Goal: Transaction & Acquisition: Purchase product/service

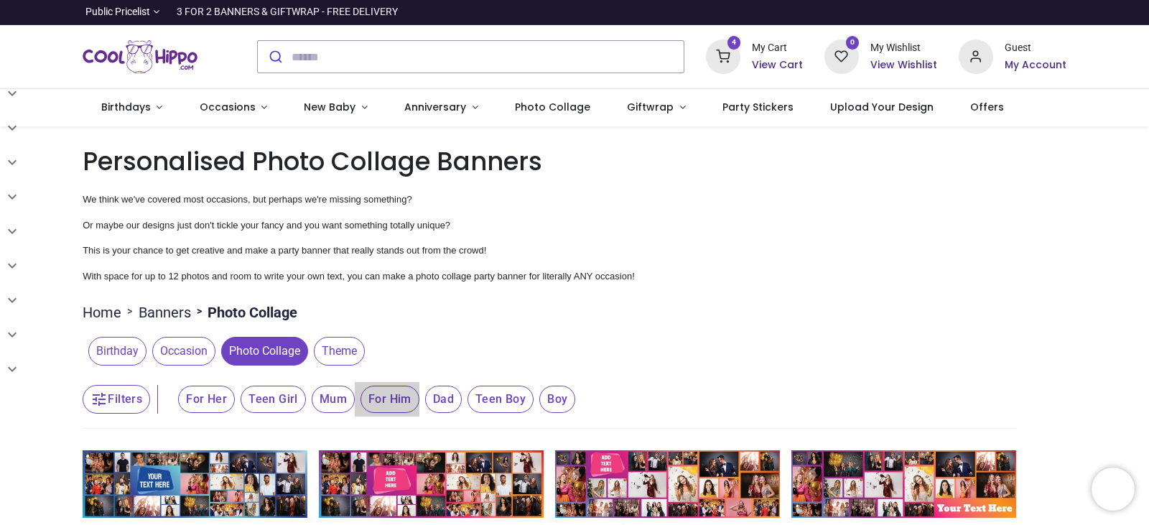
click at [235, 396] on span "For Him" at bounding box center [206, 399] width 57 height 27
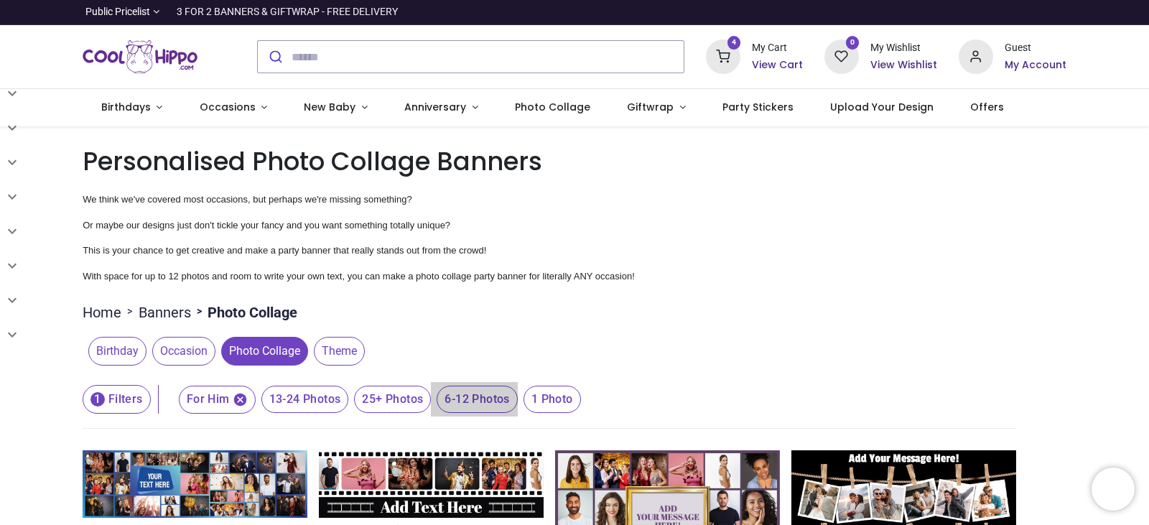
click at [349, 406] on span "6-12 Photos" at bounding box center [305, 399] width 88 height 27
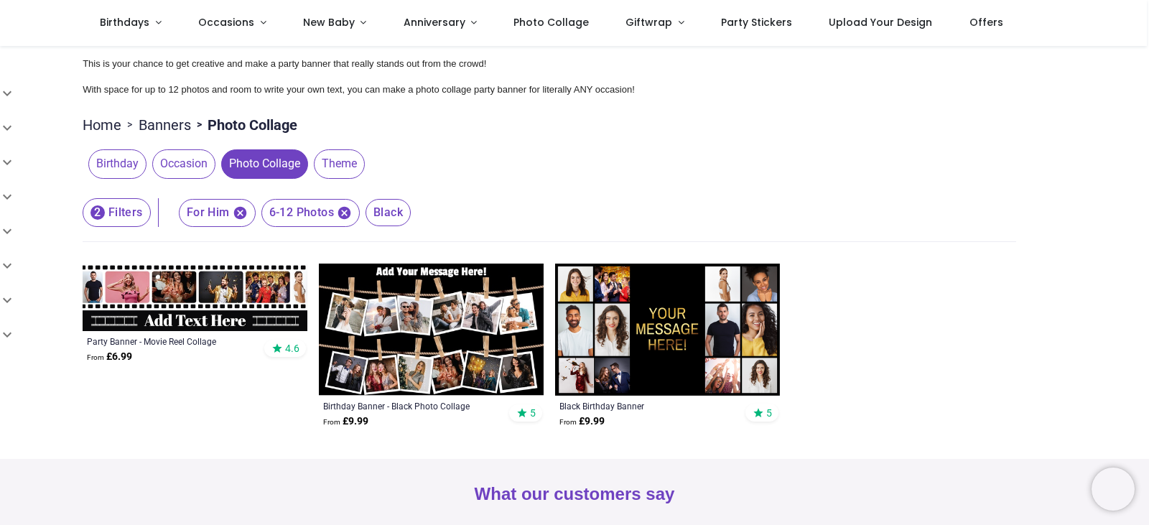
scroll to position [98, 0]
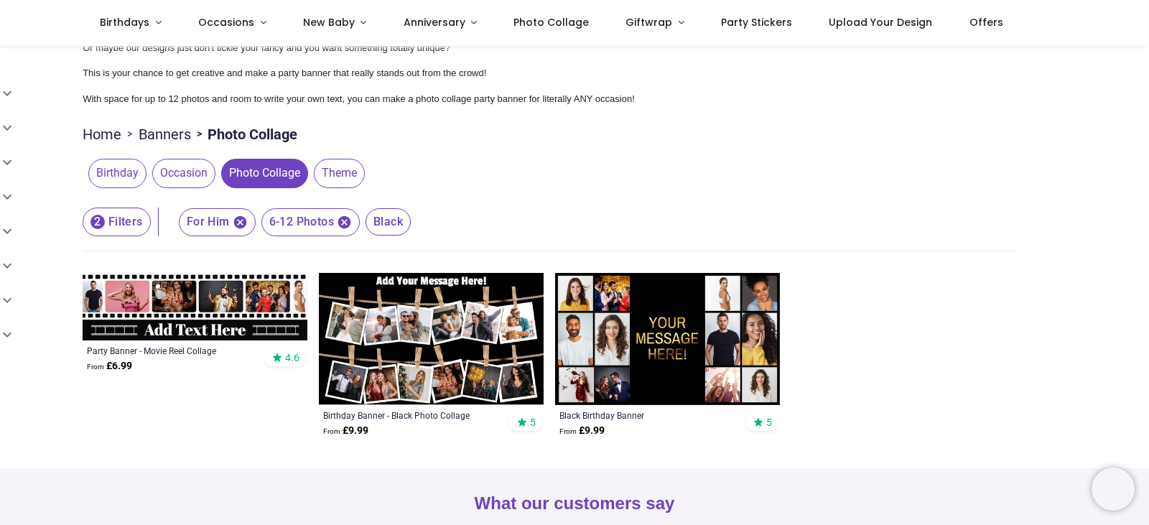
click at [420, 366] on img at bounding box center [431, 339] width 225 height 133
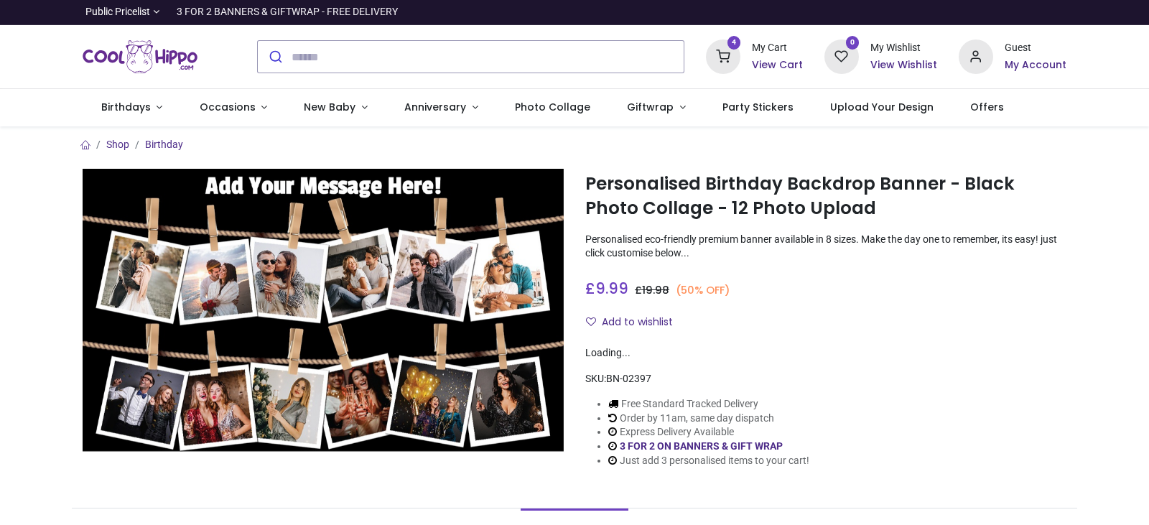
click at [726, 60] on icon at bounding box center [723, 56] width 34 height 34
